Goal: Task Accomplishment & Management: Use online tool/utility

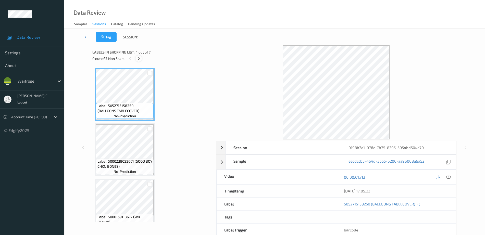
click at [139, 59] on icon at bounding box center [139, 58] width 4 height 5
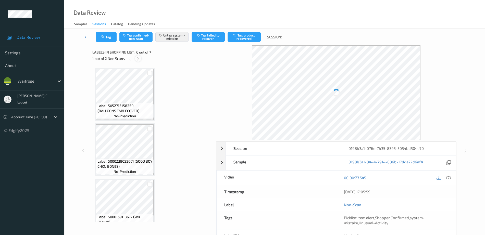
scroll to position [225, 0]
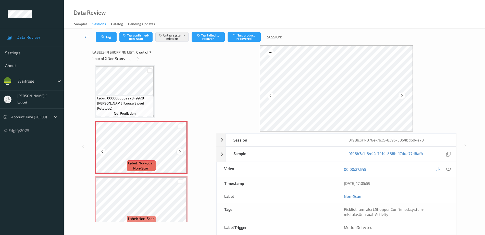
click at [178, 153] on icon at bounding box center [180, 152] width 4 height 5
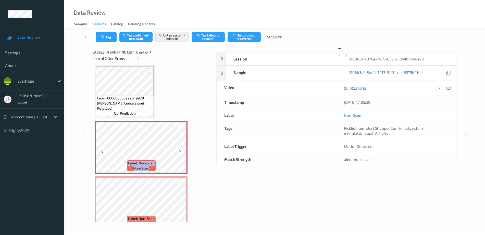
click at [179, 153] on icon at bounding box center [180, 152] width 4 height 5
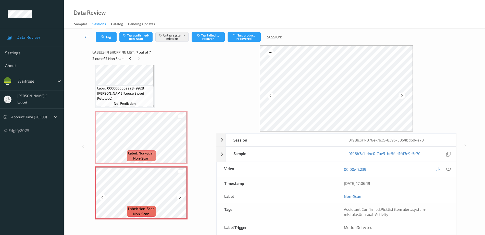
scroll to position [203, 0]
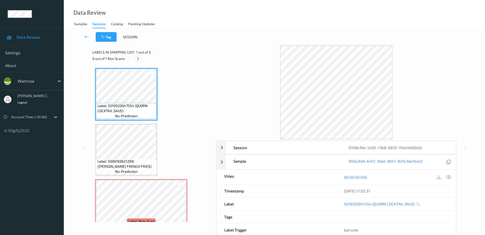
click at [137, 59] on icon at bounding box center [138, 58] width 4 height 5
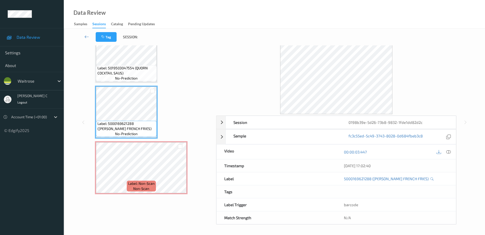
scroll to position [18, 0]
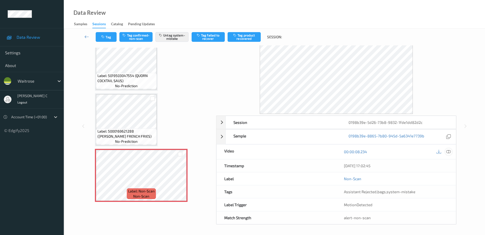
click at [451, 152] on icon at bounding box center [449, 152] width 5 height 5
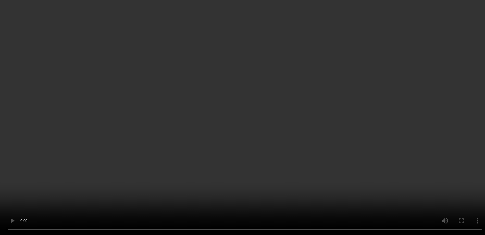
scroll to position [13, 0]
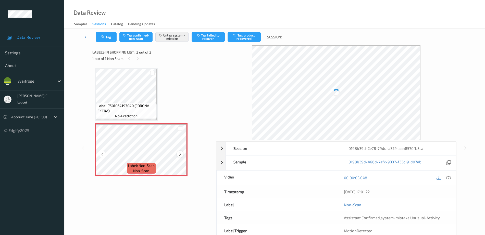
click at [181, 154] on icon at bounding box center [180, 154] width 4 height 5
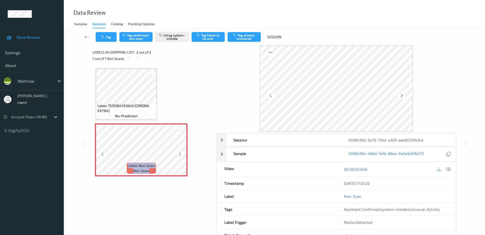
click at [181, 154] on icon at bounding box center [180, 154] width 4 height 5
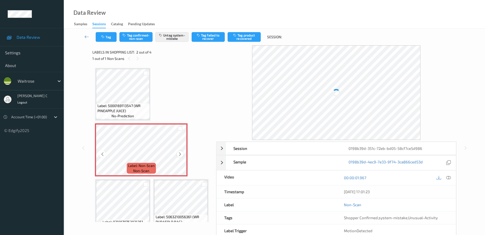
click at [181, 156] on icon at bounding box center [180, 154] width 4 height 5
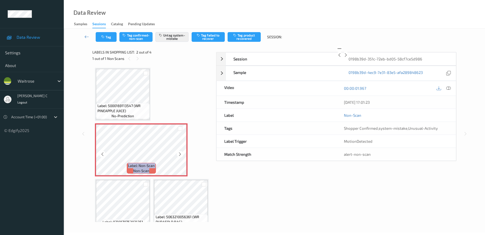
click at [181, 156] on icon at bounding box center [180, 154] width 4 height 5
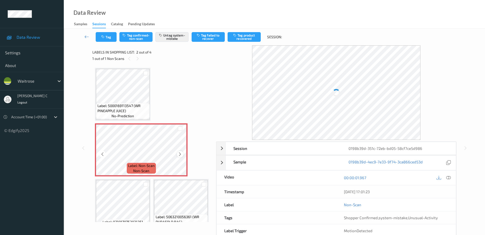
click at [181, 153] on icon at bounding box center [180, 154] width 4 height 5
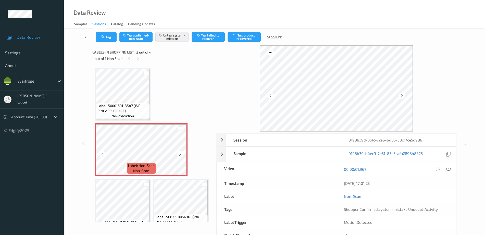
click at [181, 153] on icon at bounding box center [180, 154] width 4 height 5
